Goal: Task Accomplishment & Management: Manage account settings

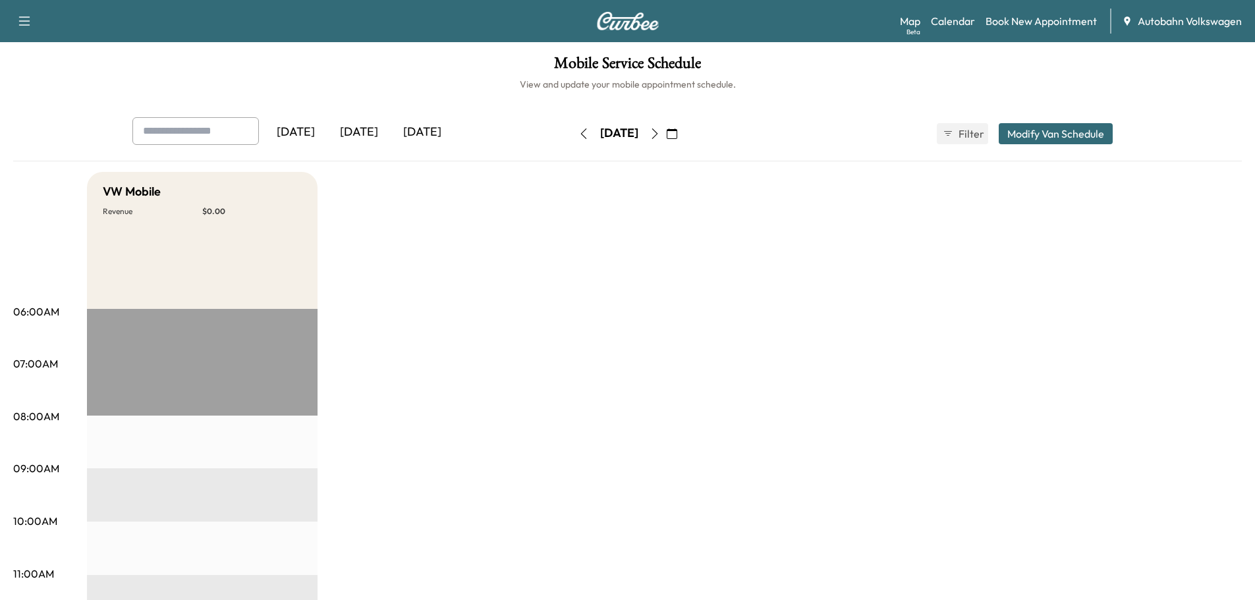
click at [405, 133] on div "[DATE]" at bounding box center [422, 132] width 63 height 30
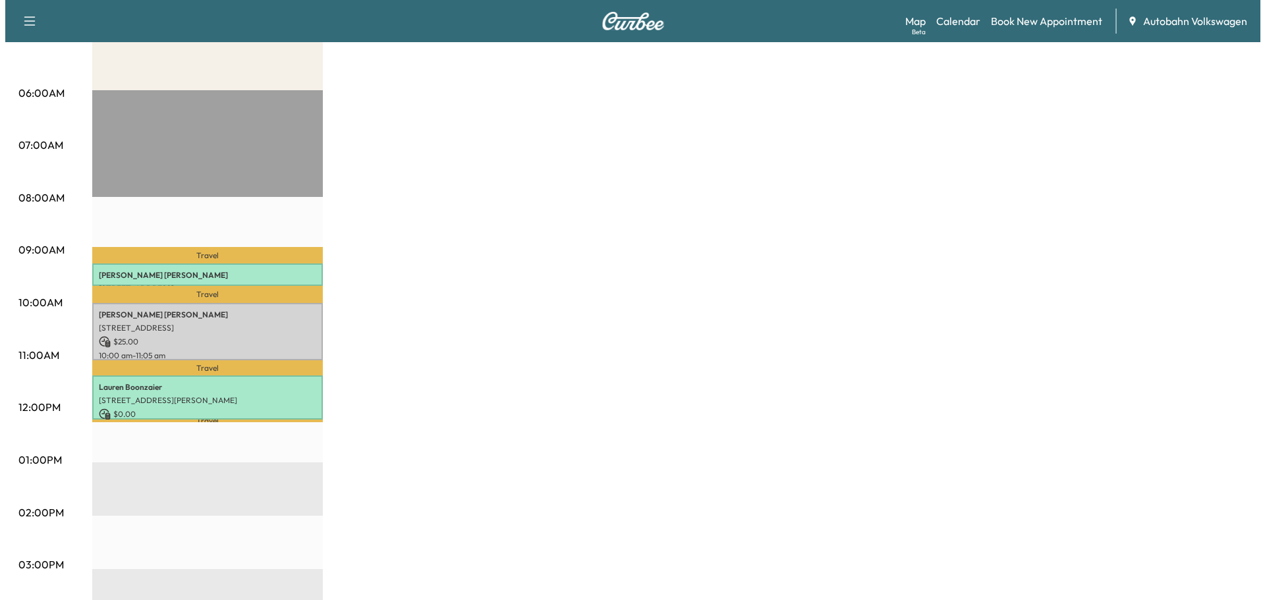
scroll to position [198, 0]
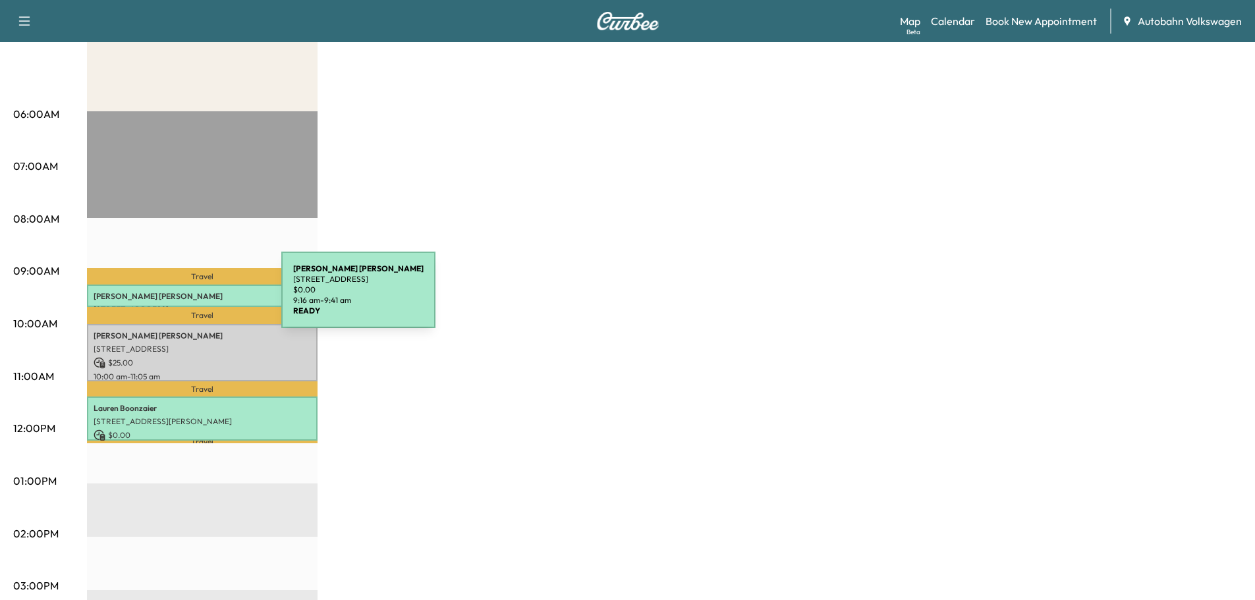
click at [182, 298] on p "[PERSON_NAME]" at bounding box center [202, 296] width 217 height 11
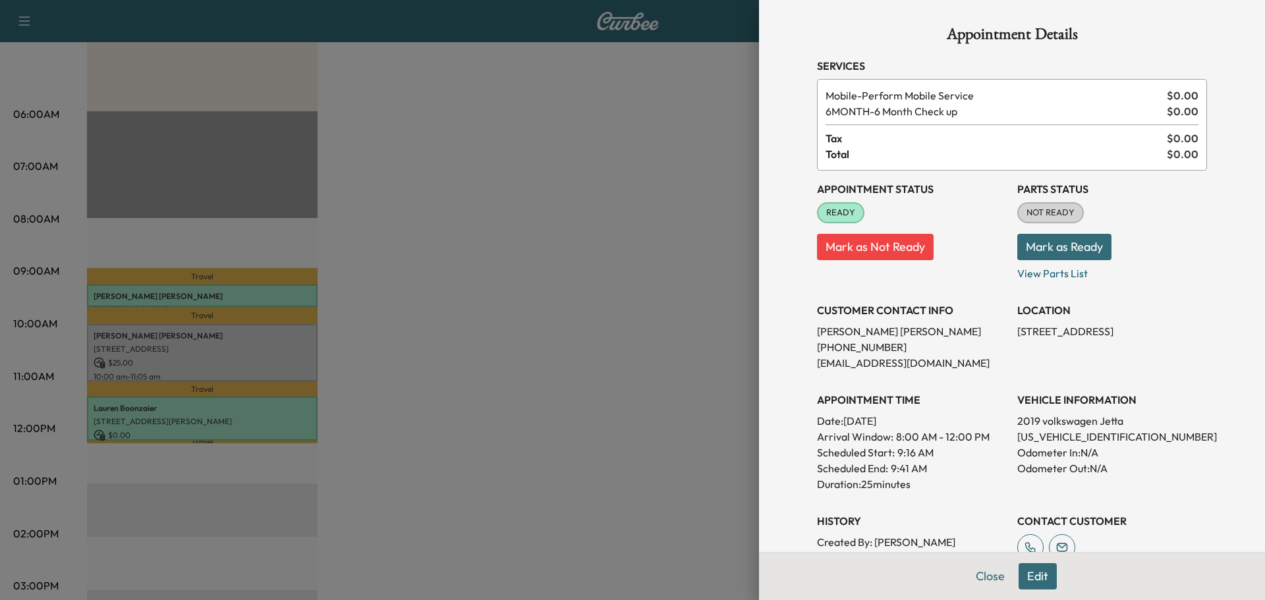
click at [182, 298] on div at bounding box center [632, 300] width 1265 height 600
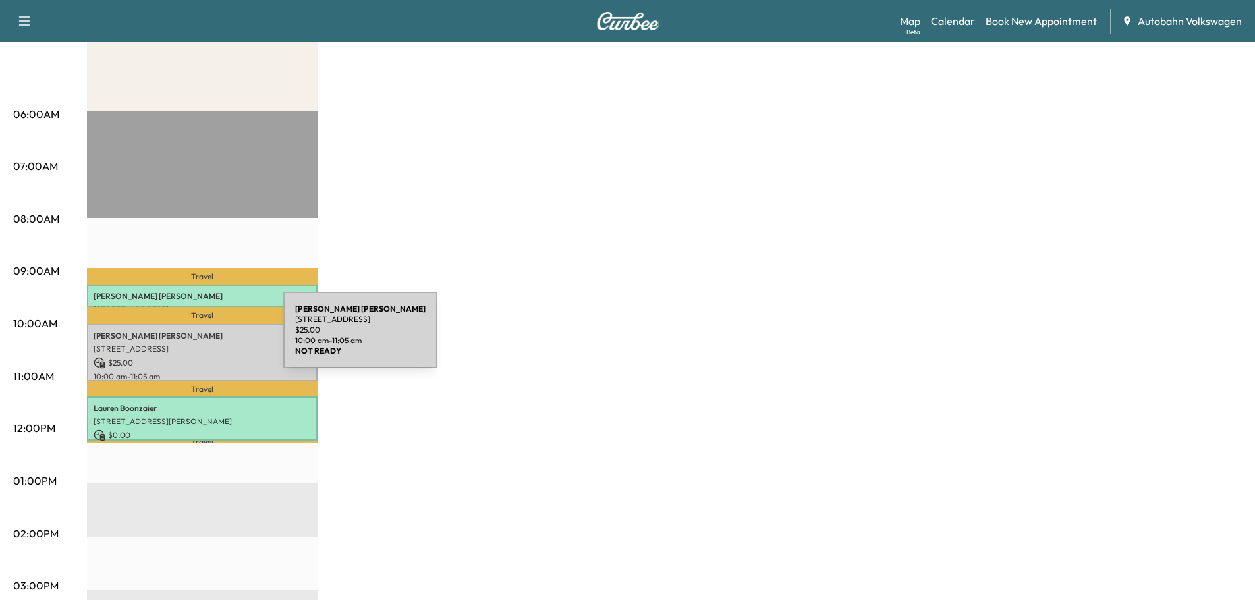
click at [184, 338] on p "[PERSON_NAME]" at bounding box center [202, 336] width 217 height 11
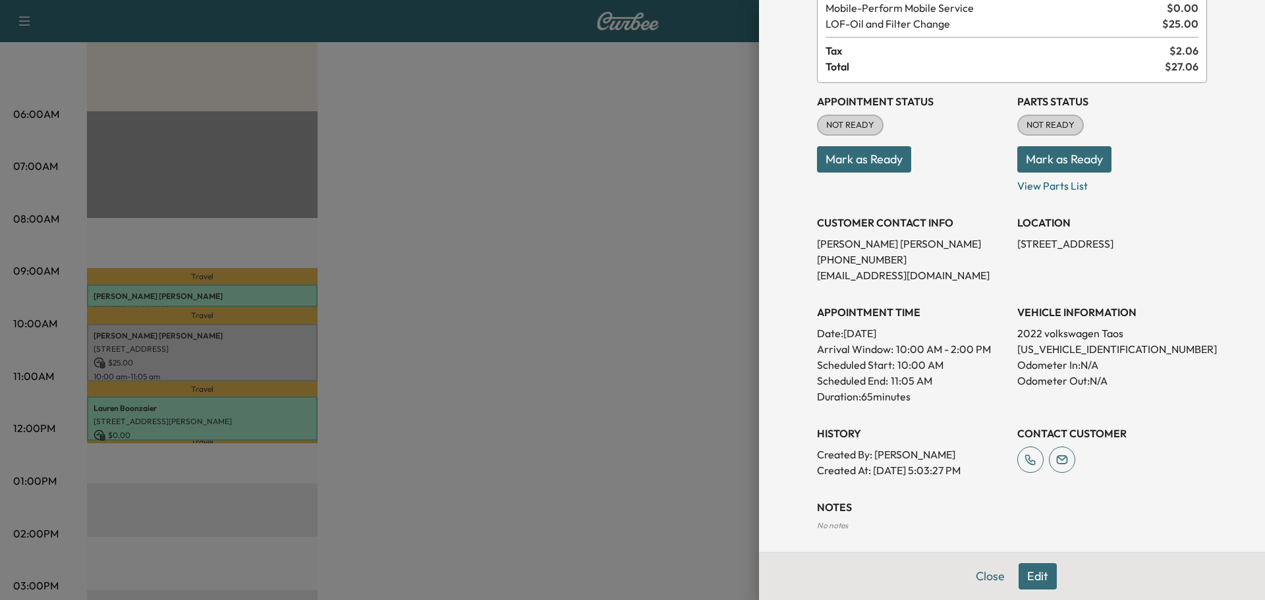
scroll to position [206, 0]
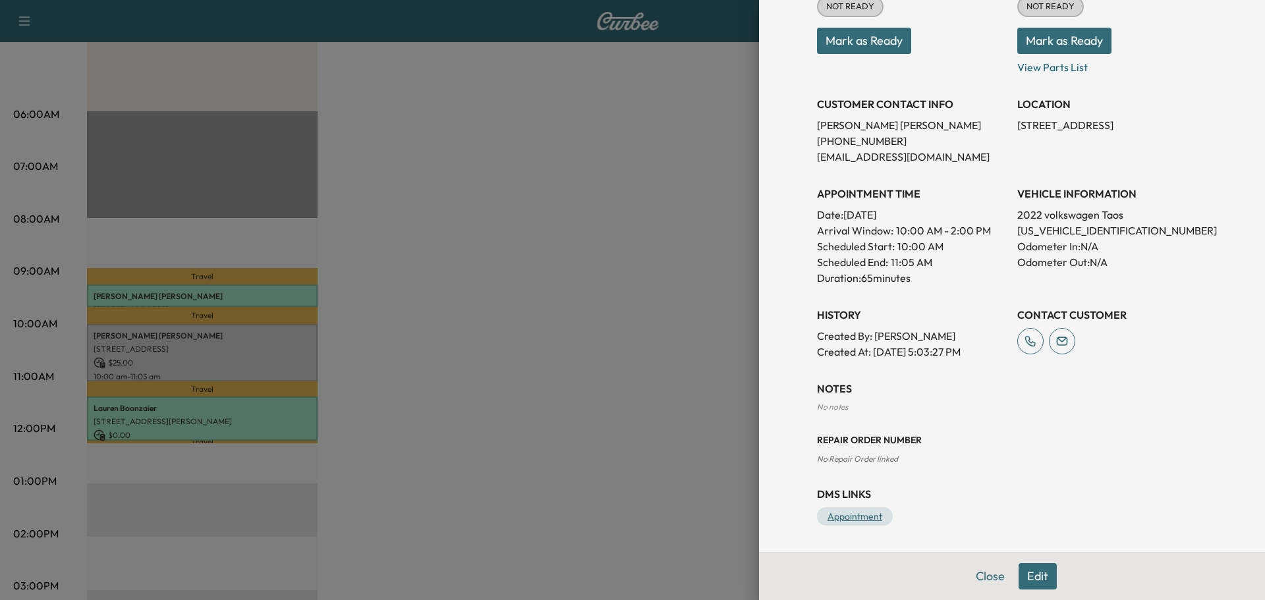
click at [847, 516] on link "Appointment" at bounding box center [855, 516] width 76 height 18
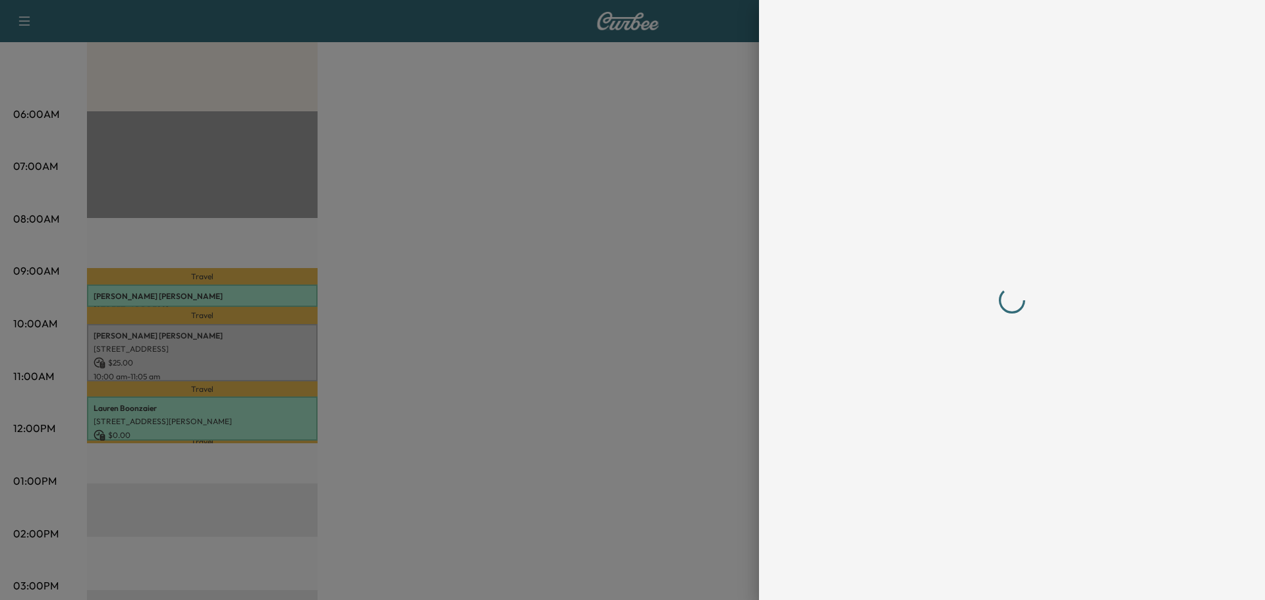
scroll to position [0, 0]
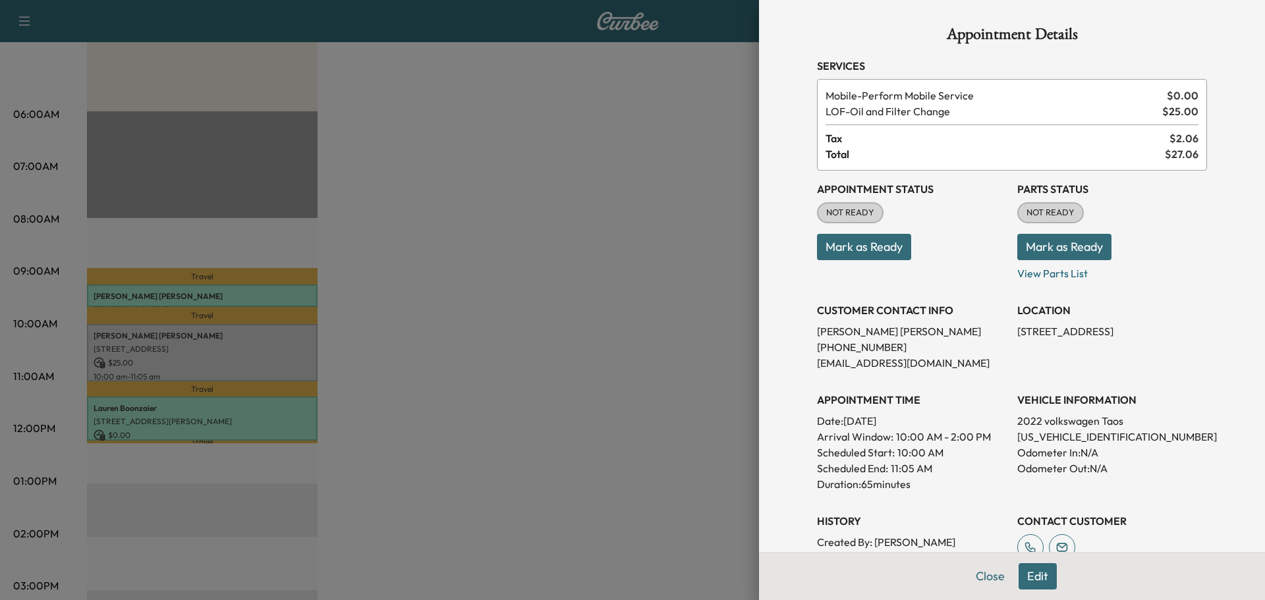
click at [1055, 242] on button "Mark as Ready" at bounding box center [1064, 247] width 94 height 26
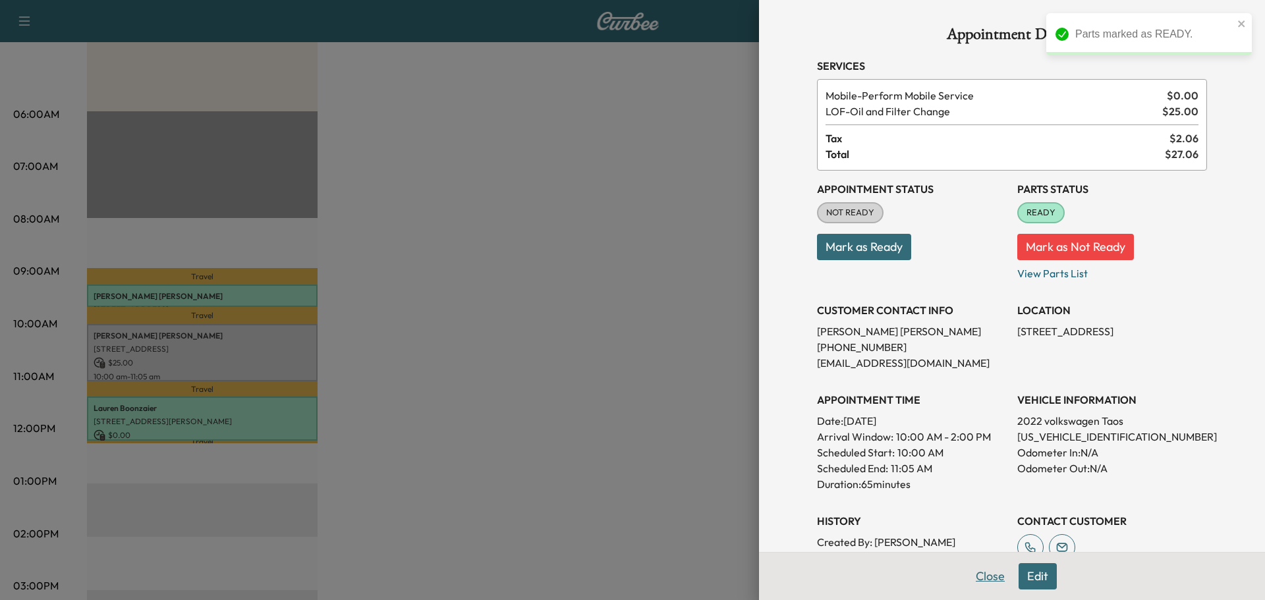
click at [979, 579] on button "Close" at bounding box center [990, 576] width 46 height 26
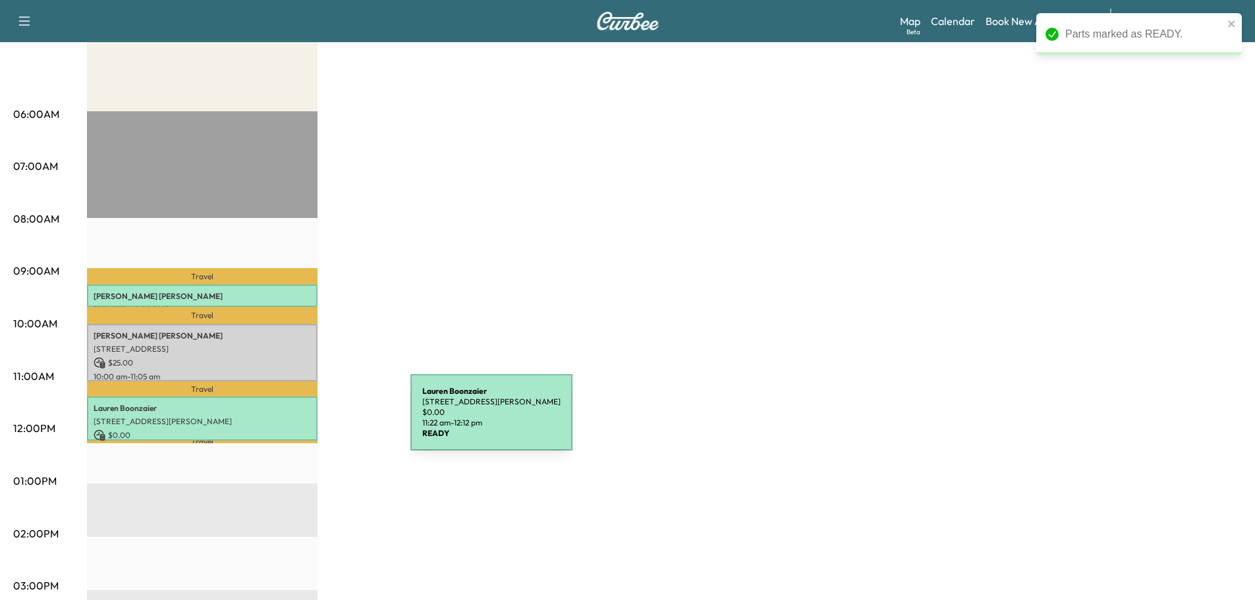
click at [270, 411] on div "[PERSON_NAME] [STREET_ADDRESS][PERSON_NAME] $ 0.00 11:22 am - 12:12 pm" at bounding box center [202, 419] width 231 height 44
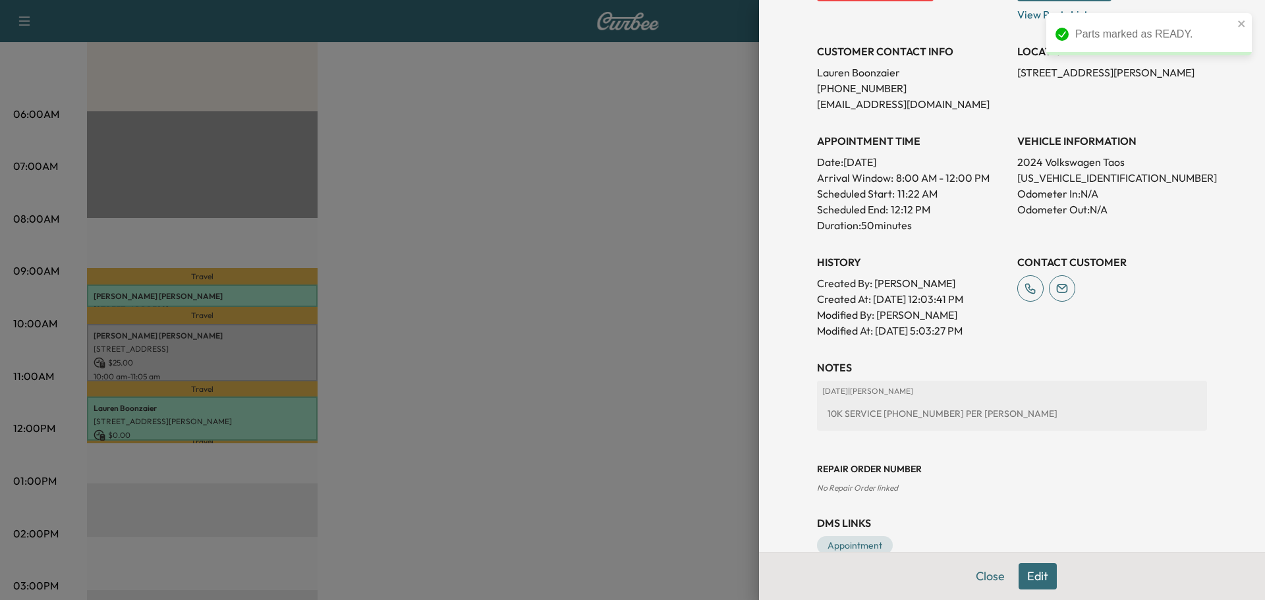
scroll to position [288, 0]
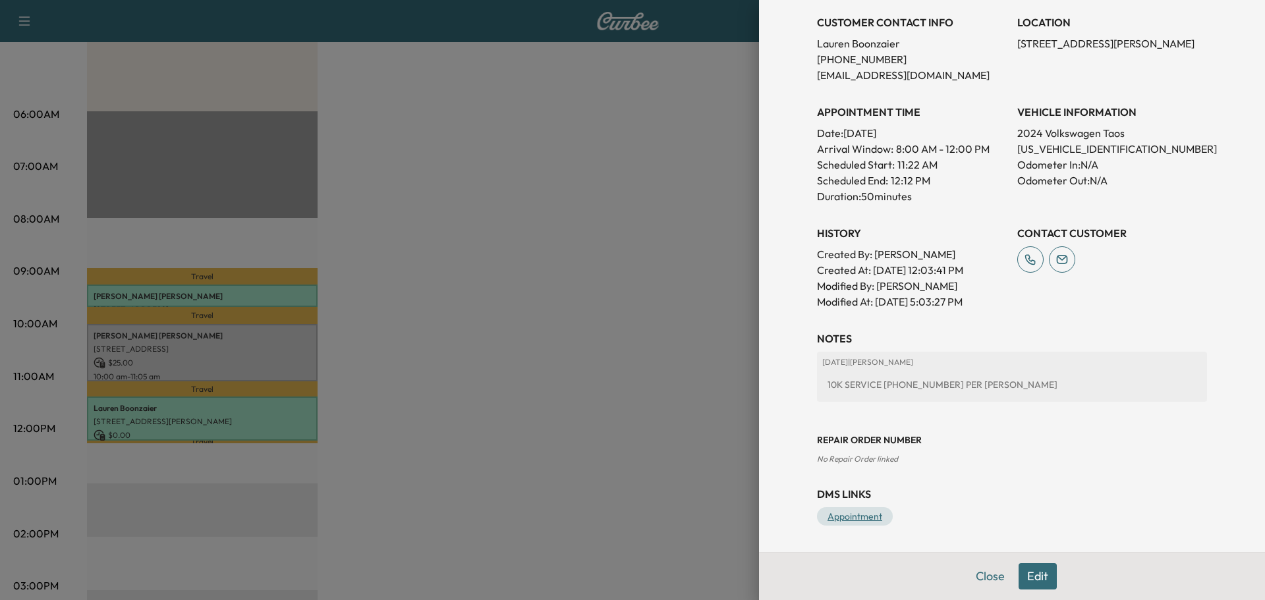
click at [839, 514] on link "Appointment" at bounding box center [855, 516] width 76 height 18
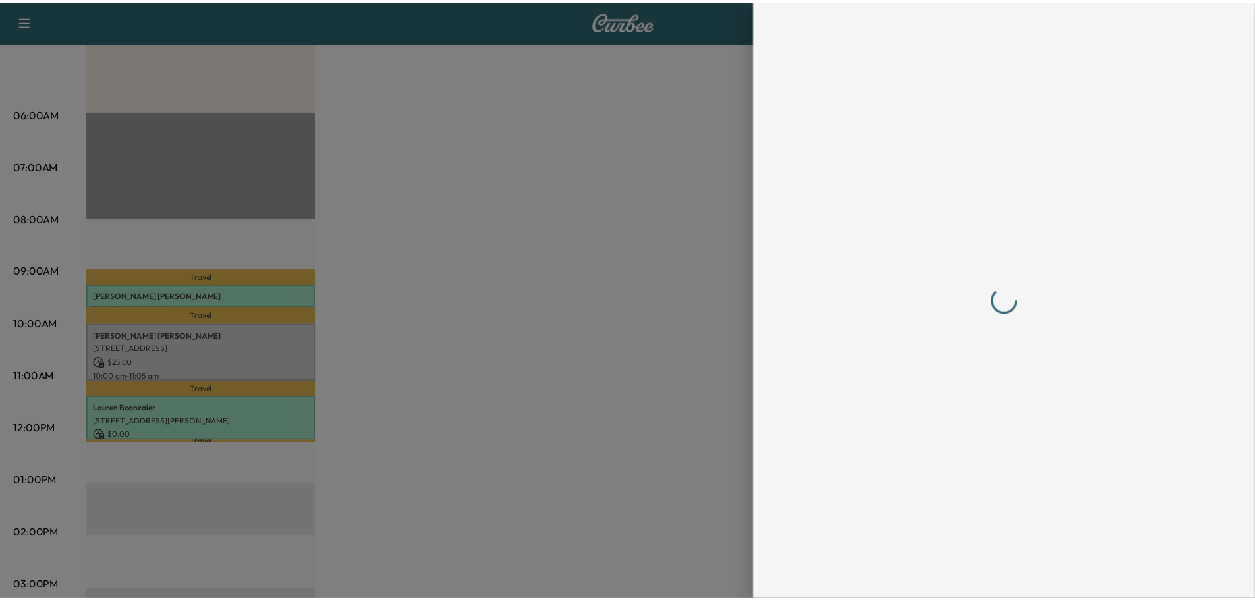
scroll to position [0, 0]
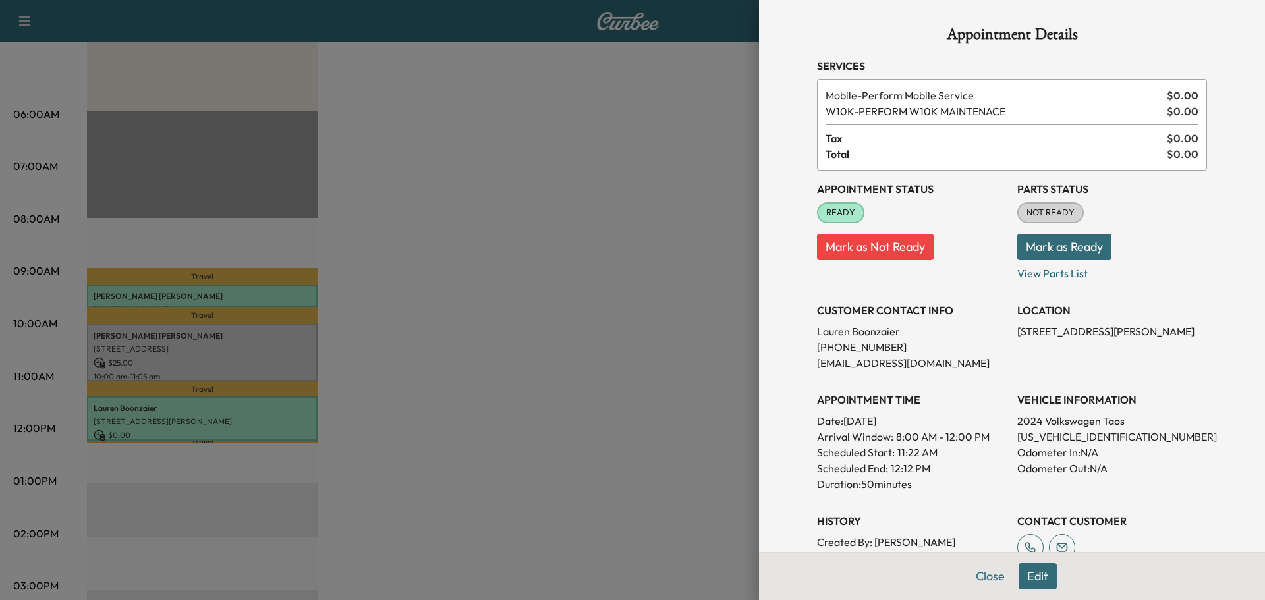
click at [1051, 247] on button "Mark as Ready" at bounding box center [1064, 247] width 94 height 26
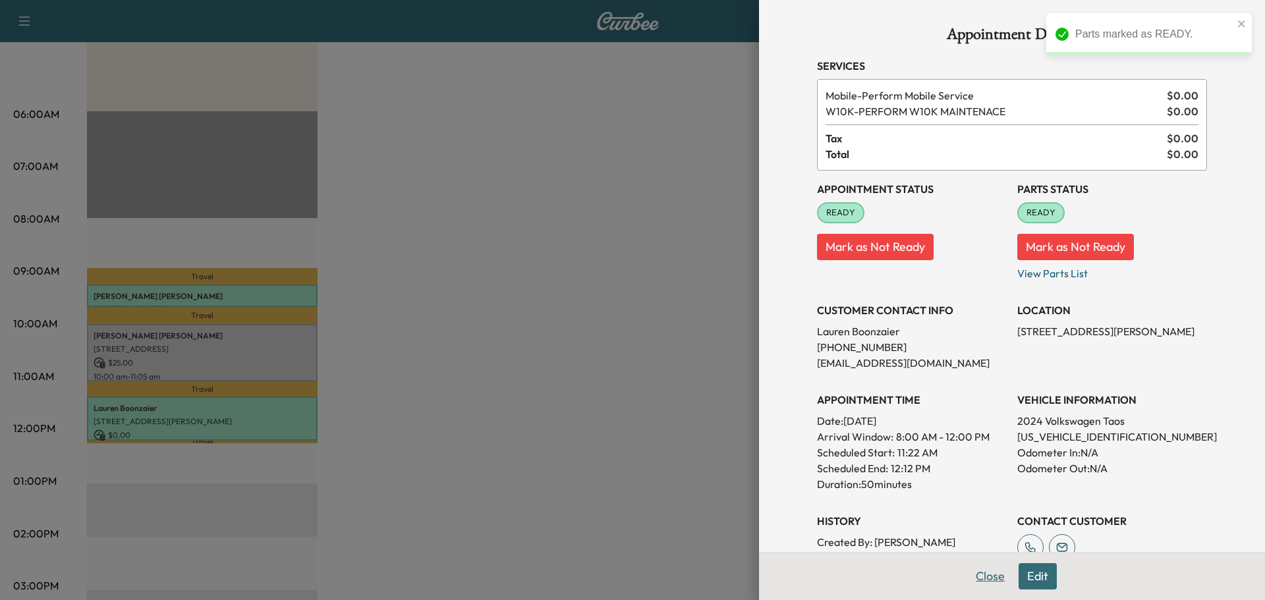
click at [974, 576] on button "Close" at bounding box center [990, 576] width 46 height 26
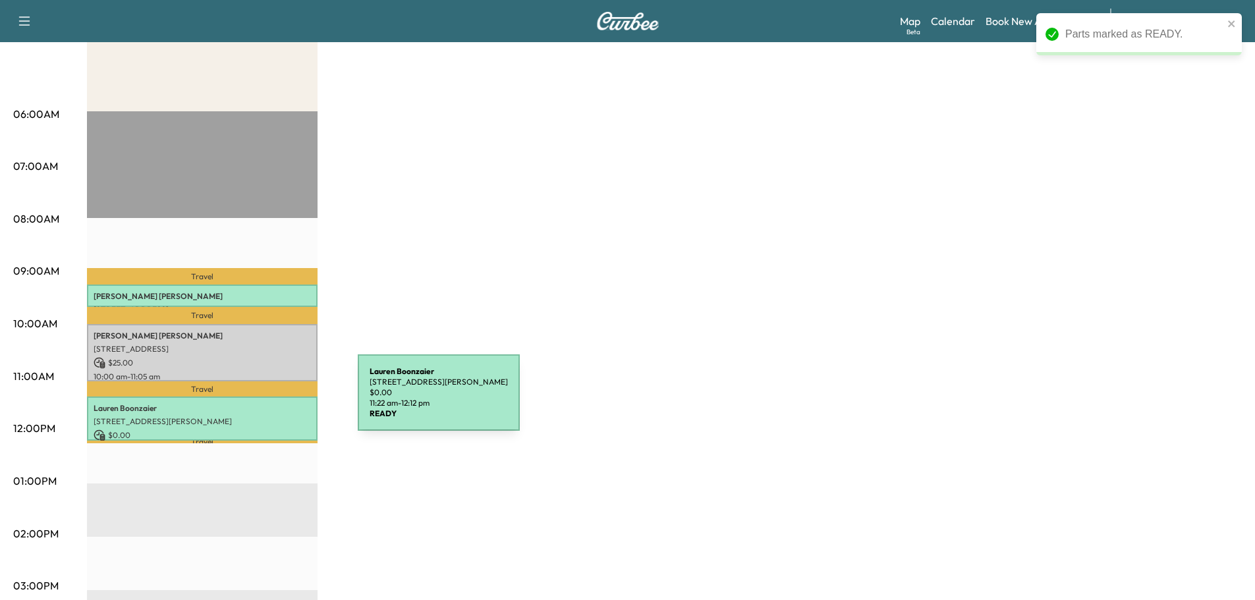
click at [240, 405] on p "[PERSON_NAME]" at bounding box center [202, 408] width 217 height 11
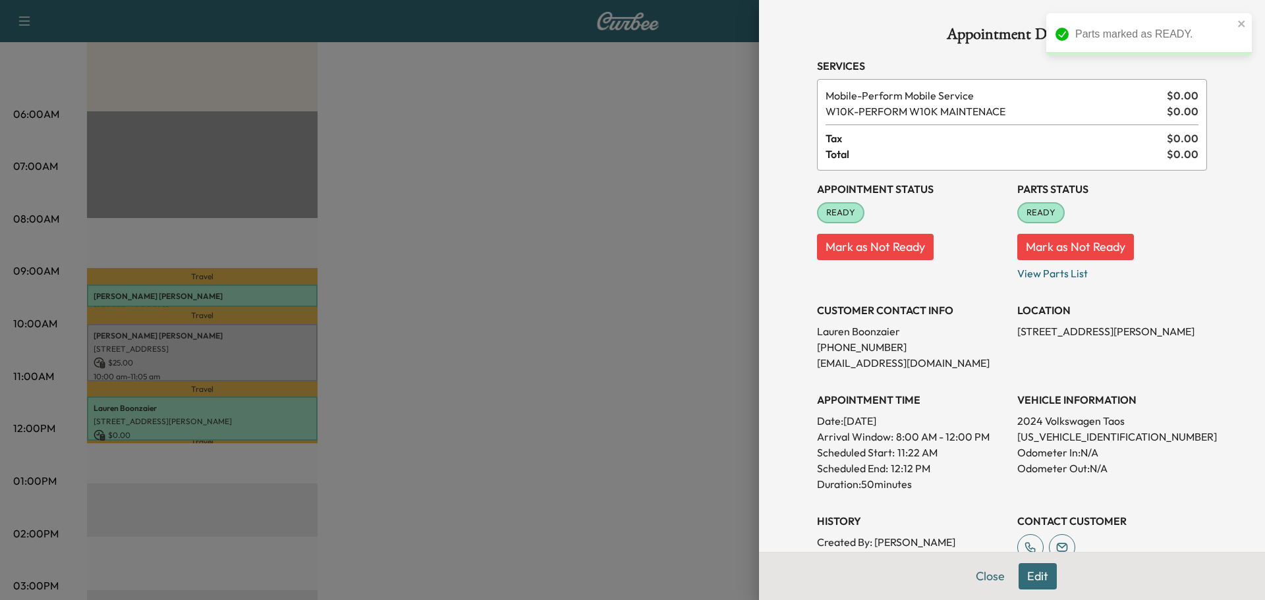
click at [557, 335] on div at bounding box center [632, 300] width 1265 height 600
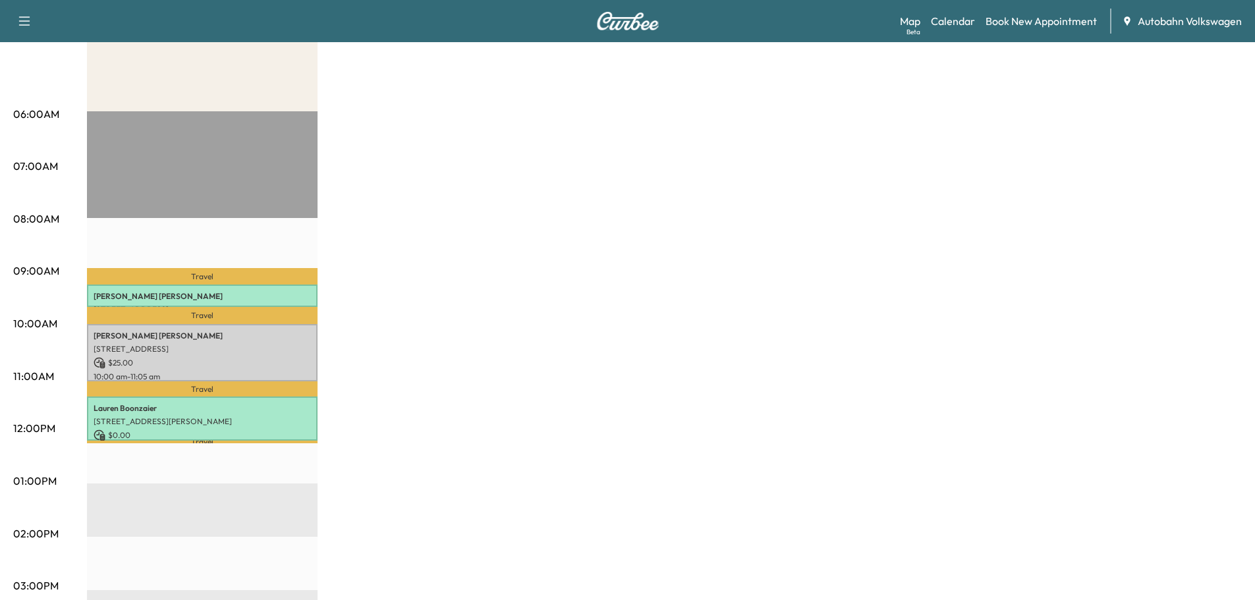
click at [491, 272] on div "VW Mobile Revenue $ 25.00 Work Time 140 mins Transit Time 60 mins Travel [PERSO…" at bounding box center [664, 468] width 1155 height 988
click at [404, 294] on div "VW Mobile Revenue $ 25.00 Work Time 140 mins Transit Time 60 mins Travel [PERSO…" at bounding box center [664, 468] width 1155 height 988
